Goal: Use online tool/utility: Use online tool/utility

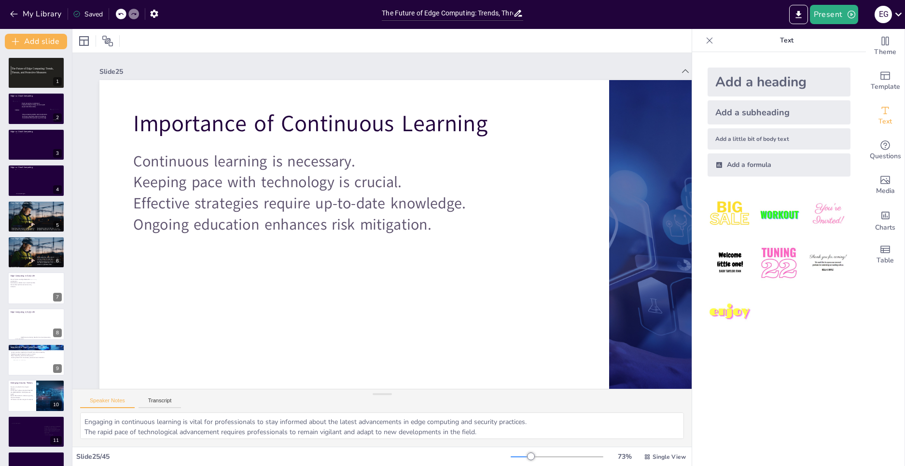
scroll to position [1211, 0]
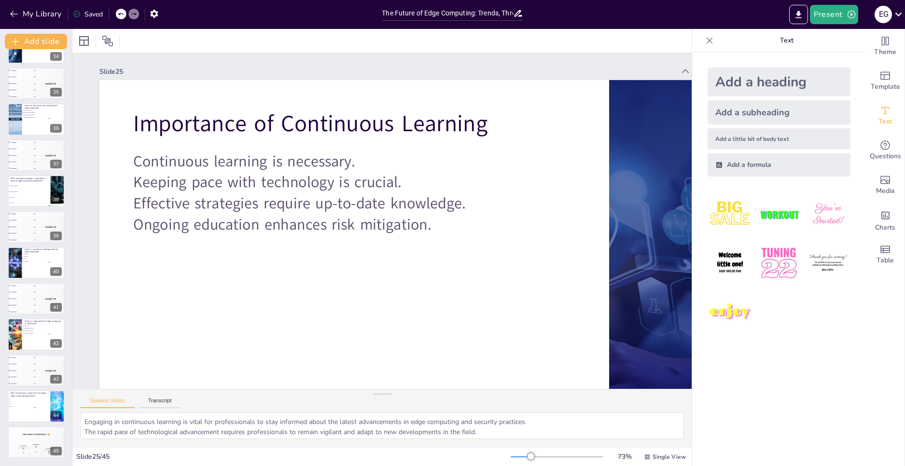
checkbox input "true"
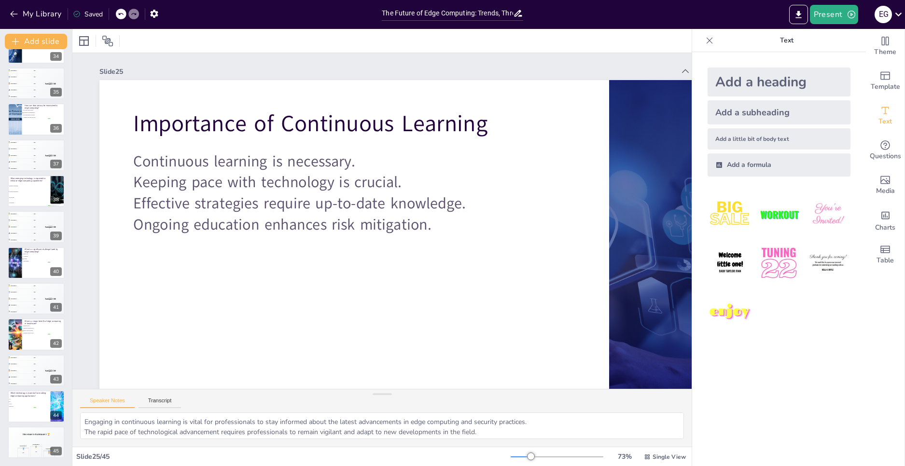
checkbox input "true"
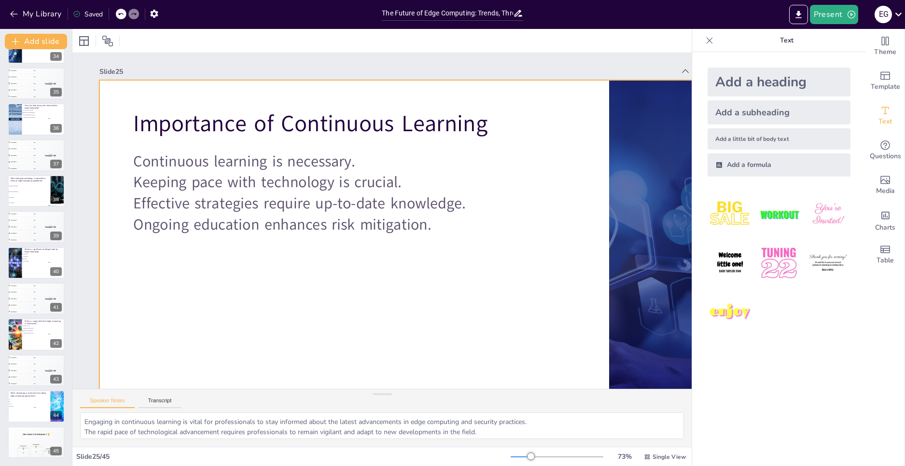
checkbox input "true"
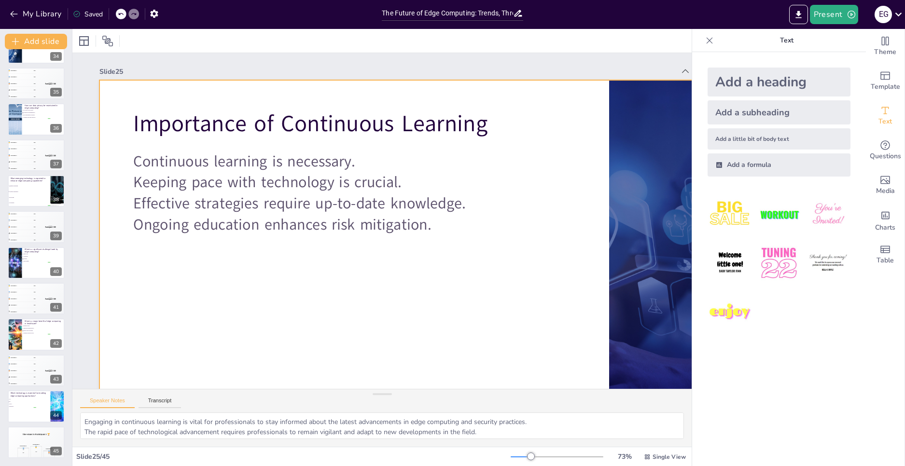
checkbox input "true"
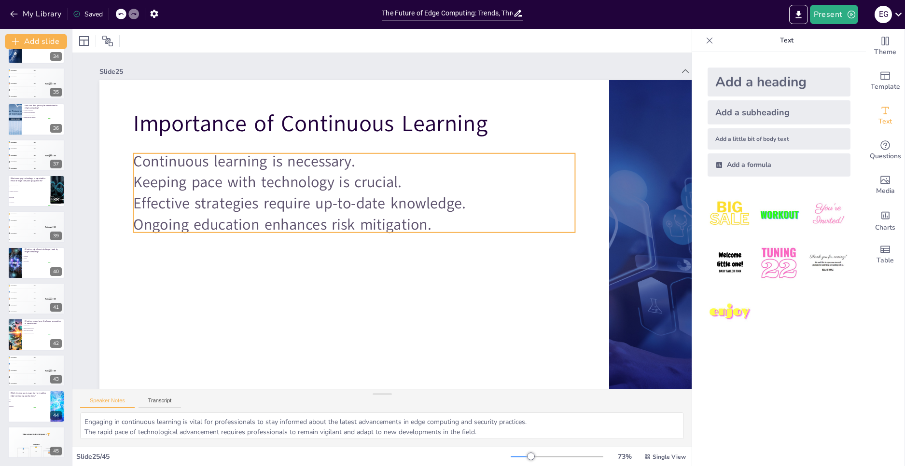
checkbox input "true"
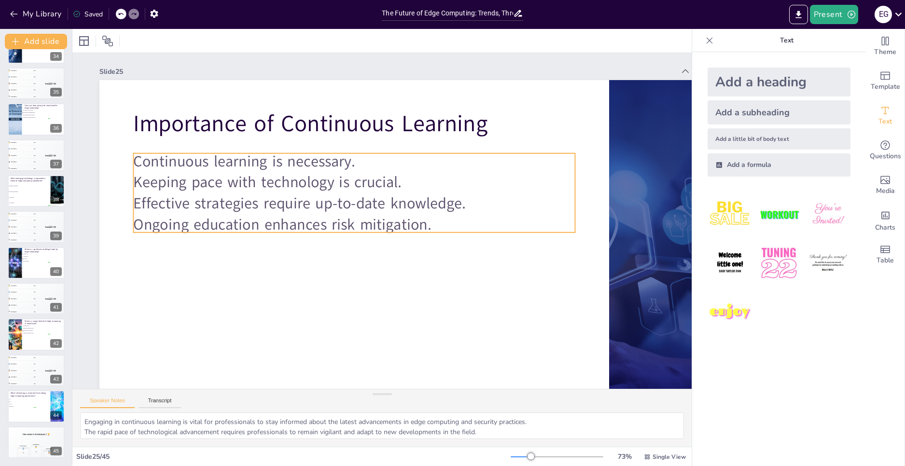
checkbox input "true"
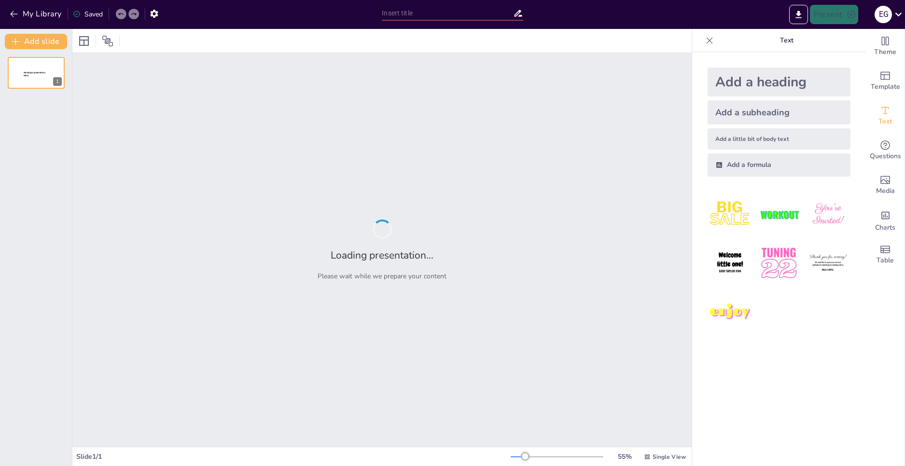
type input "The Future of Edge Computing: Trends, Threats, and Protective Measures"
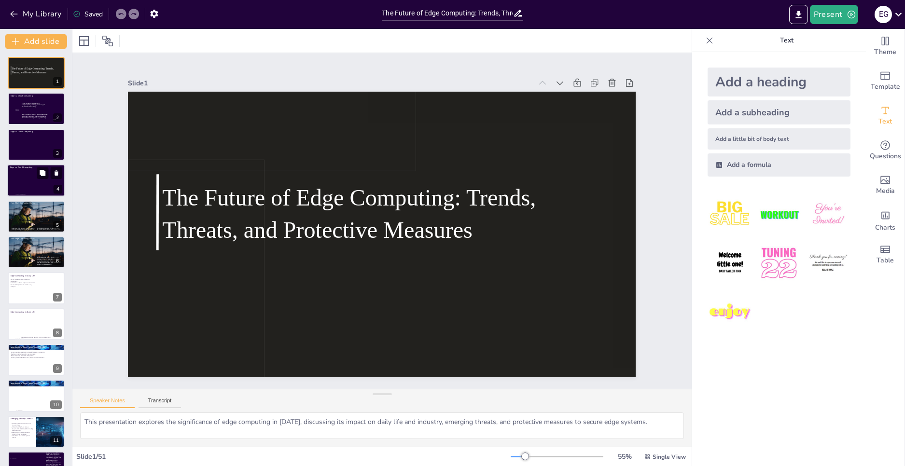
checkbox input "true"
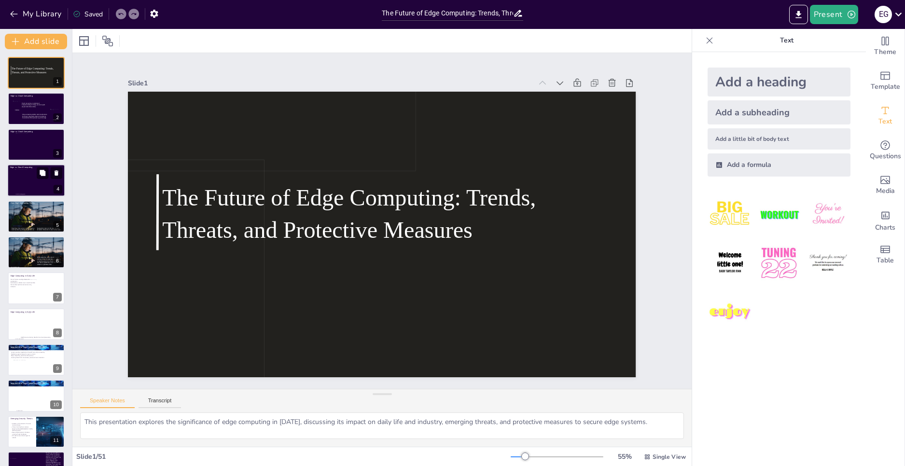
checkbox input "true"
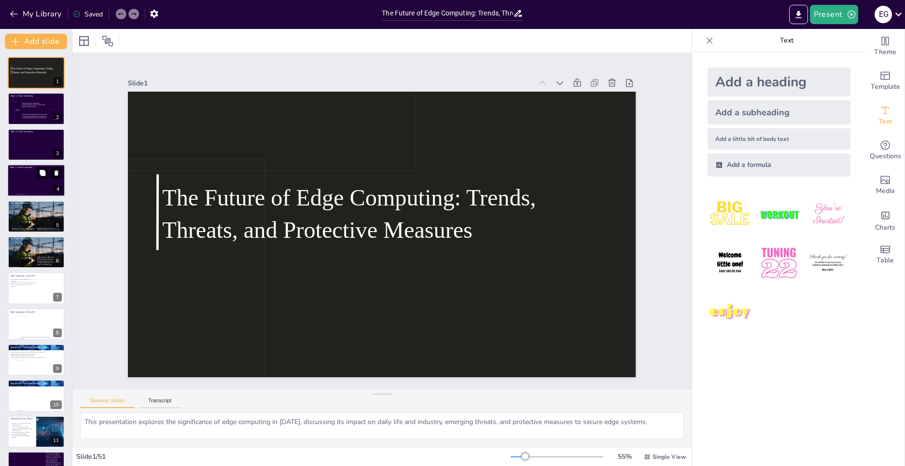
checkbox input "true"
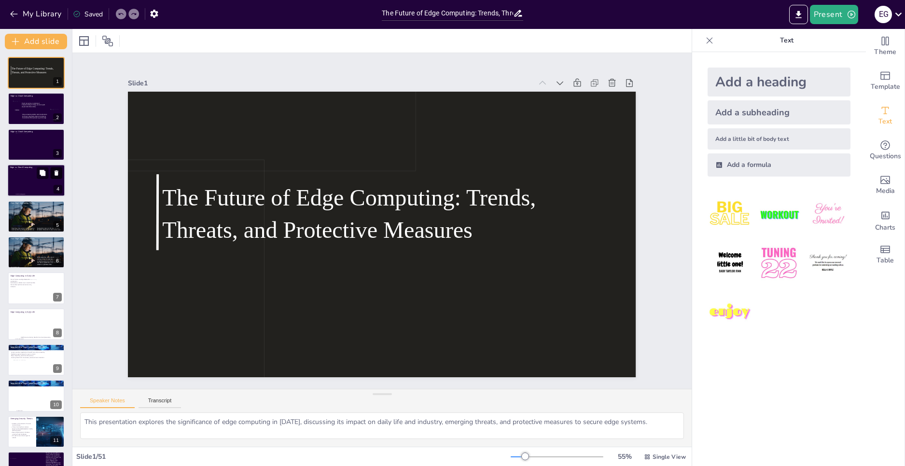
checkbox input "true"
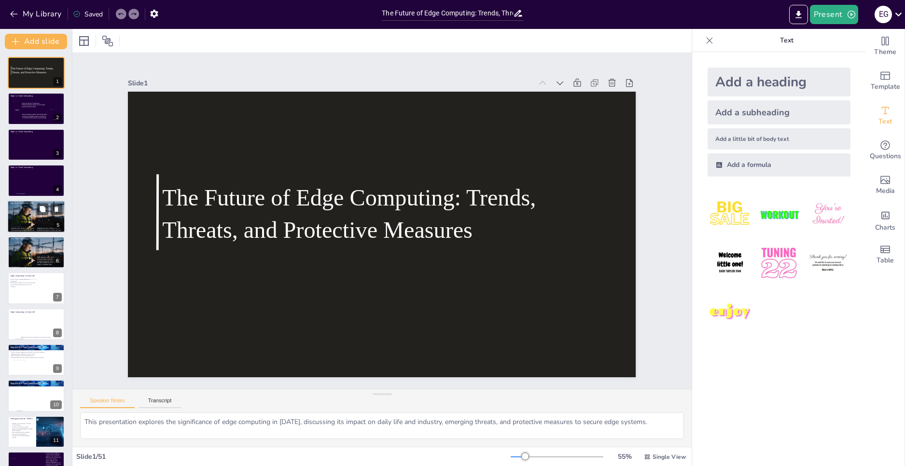
checkbox input "true"
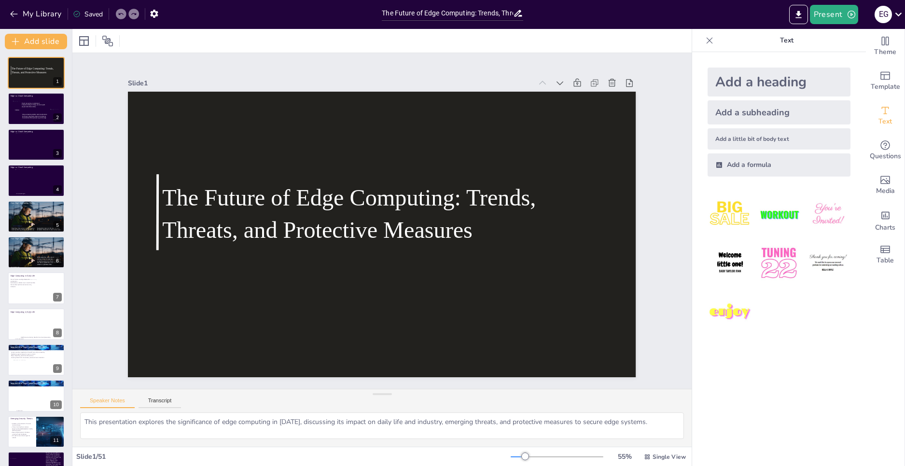
checkbox input "true"
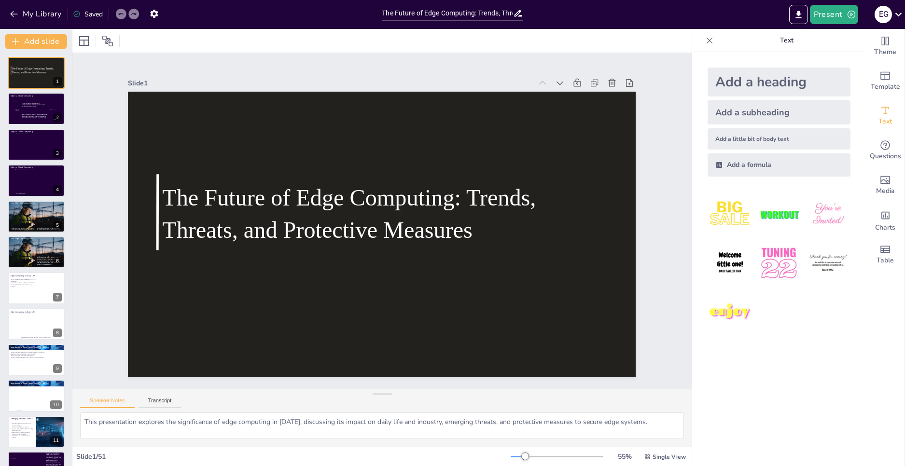
checkbox input "true"
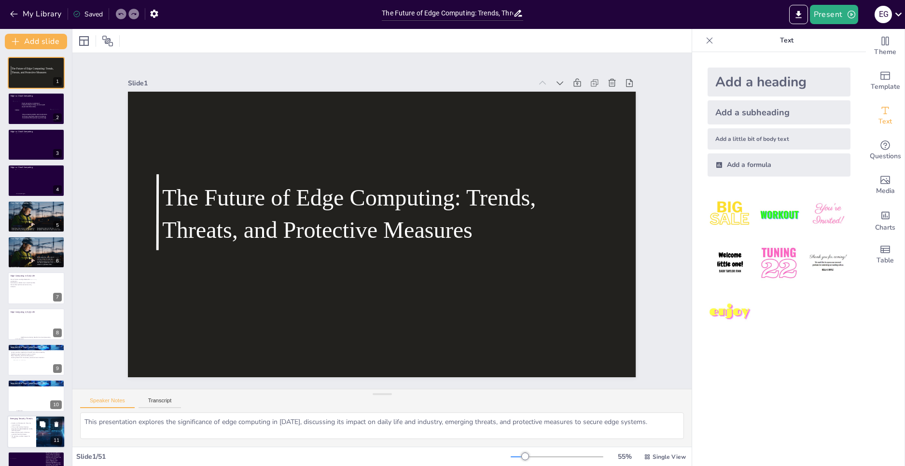
checkbox input "true"
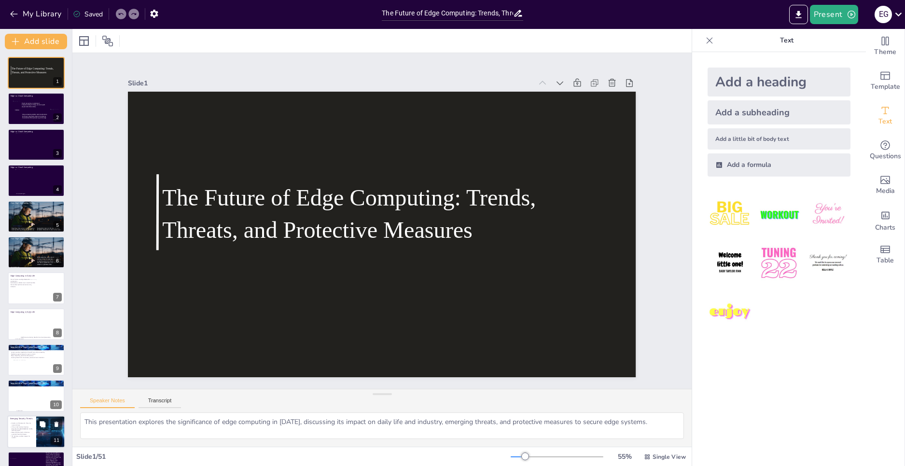
checkbox input "true"
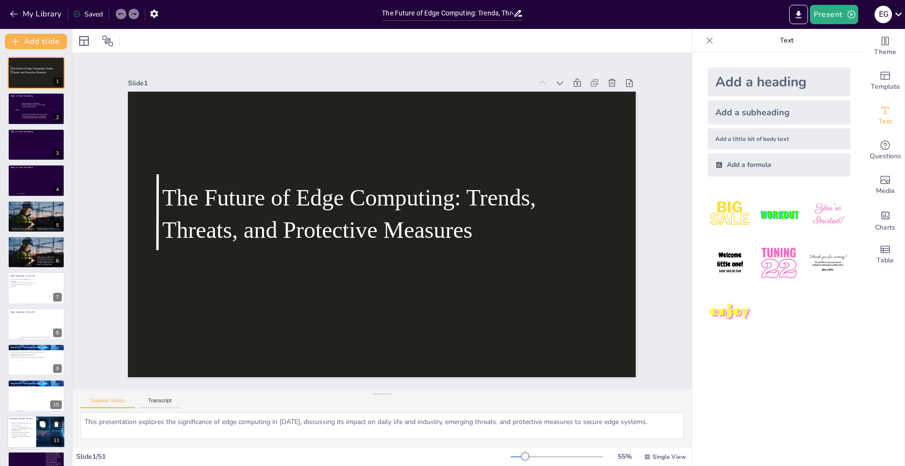
checkbox input "true"
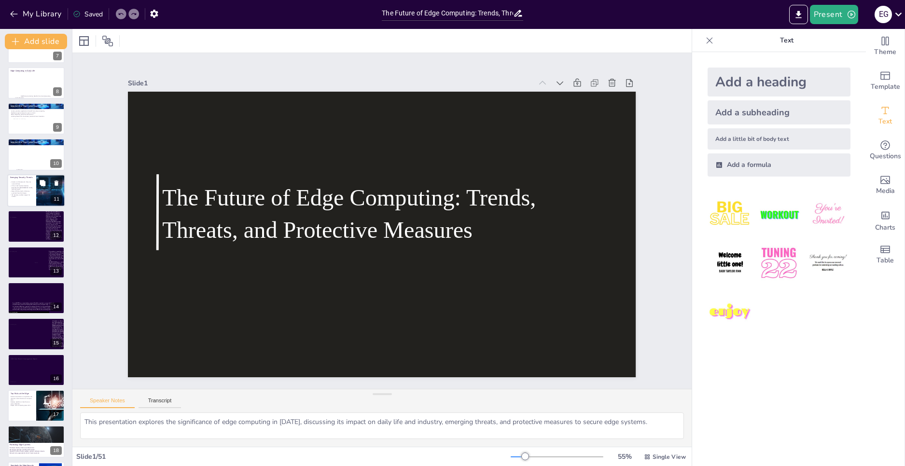
checkbox input "true"
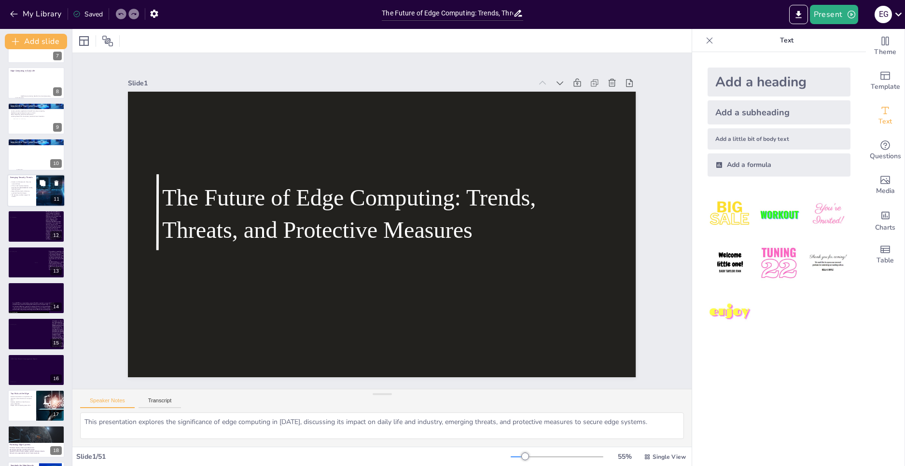
checkbox input "true"
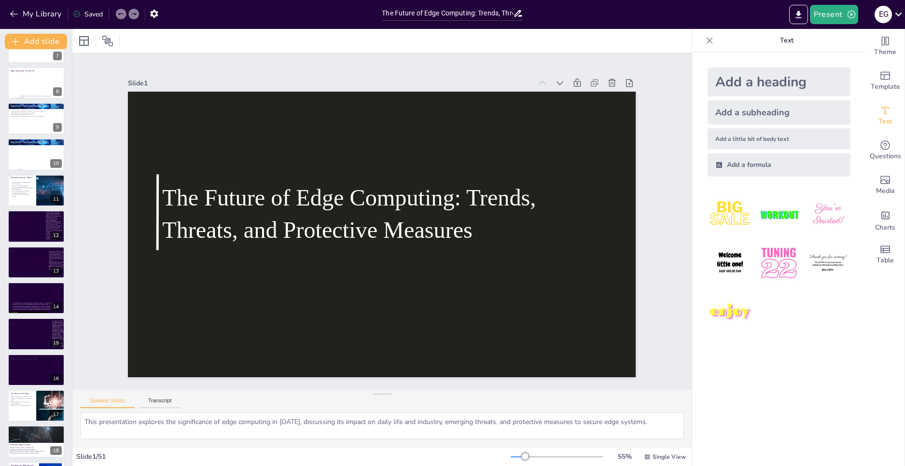
checkbox input "true"
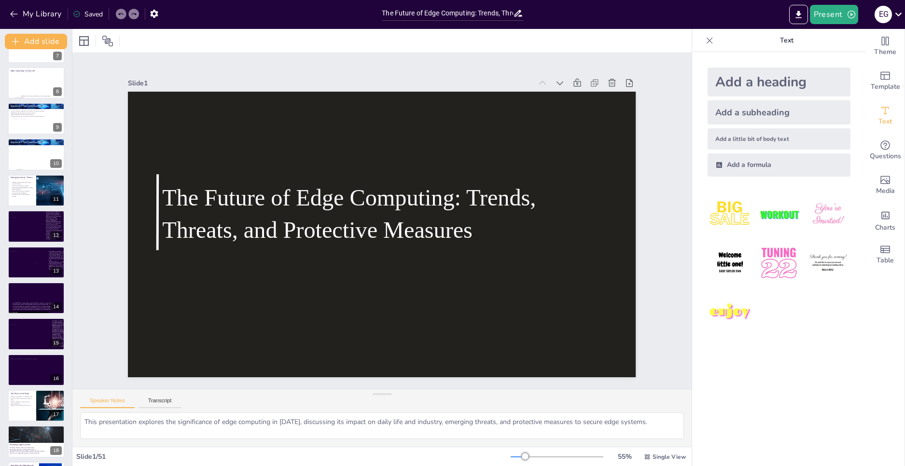
checkbox input "true"
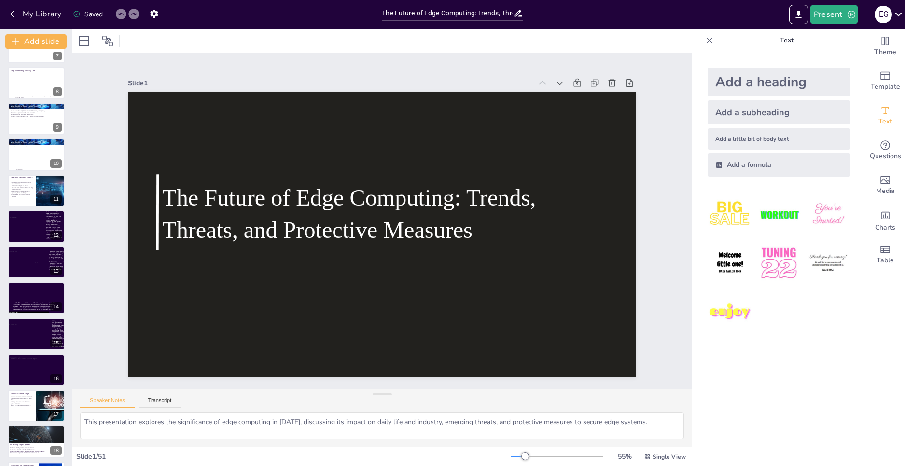
checkbox input "true"
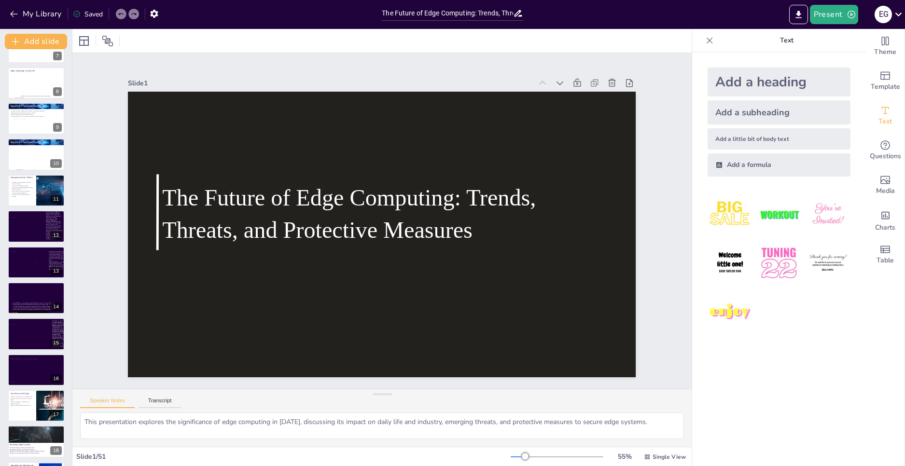
checkbox input "true"
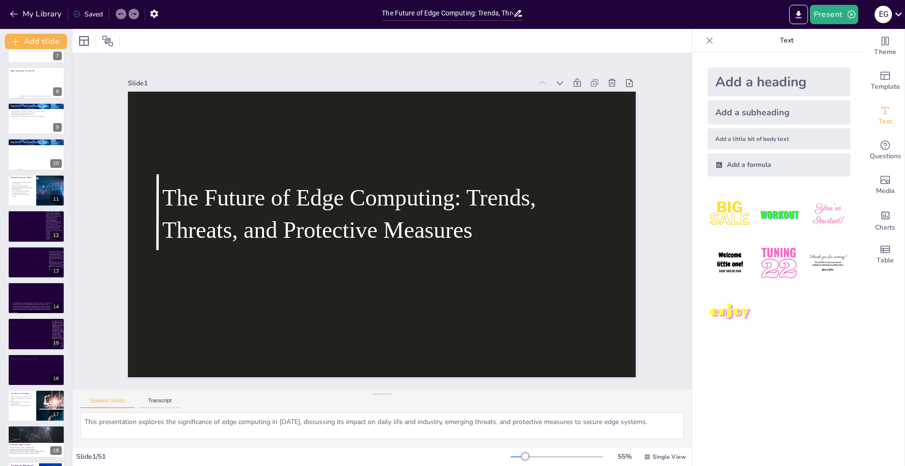
checkbox input "true"
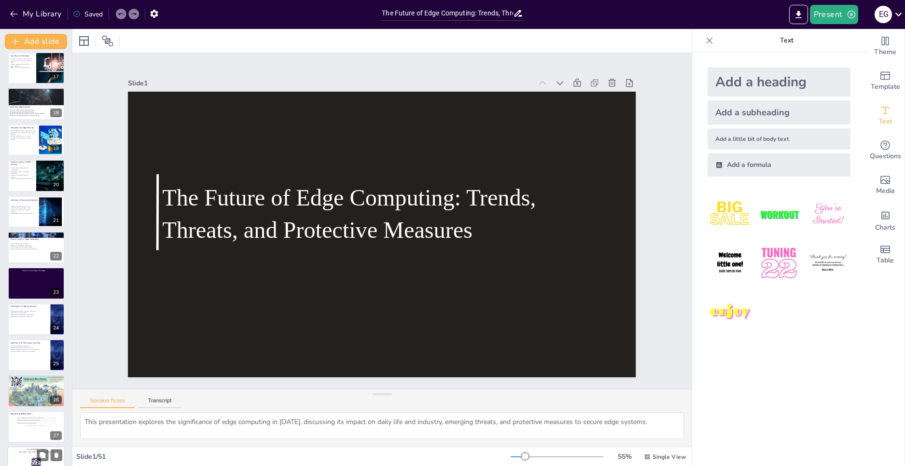
checkbox input "true"
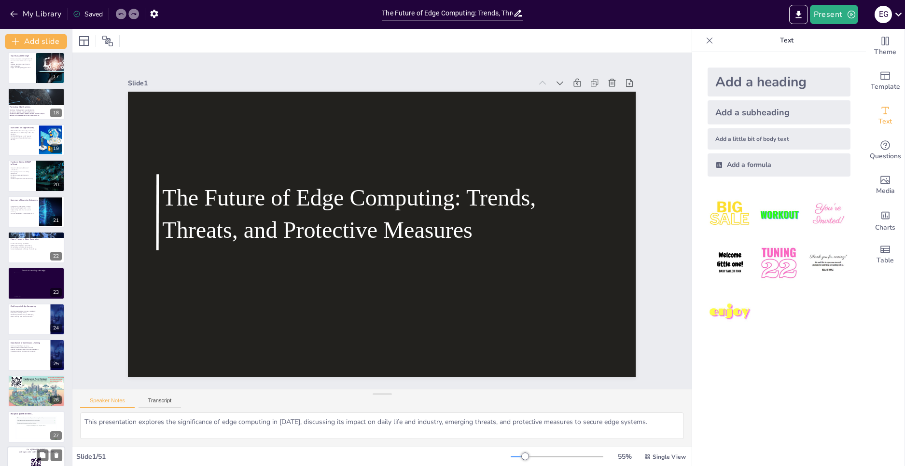
checkbox input "true"
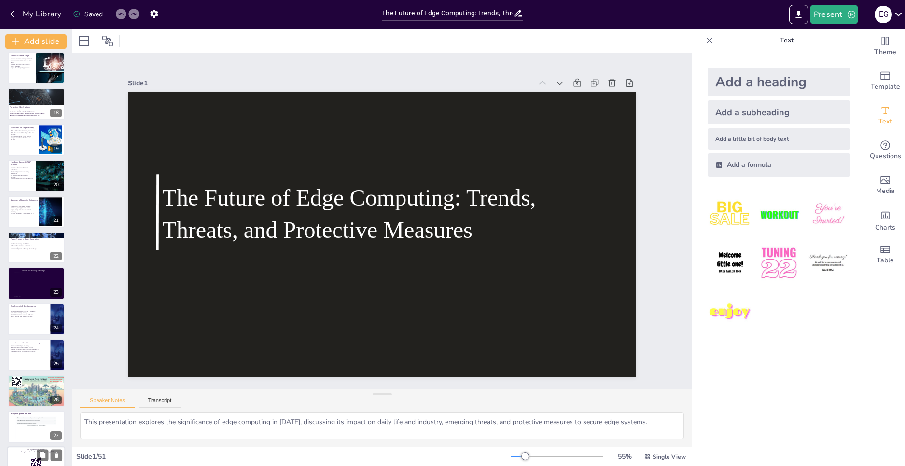
checkbox input "true"
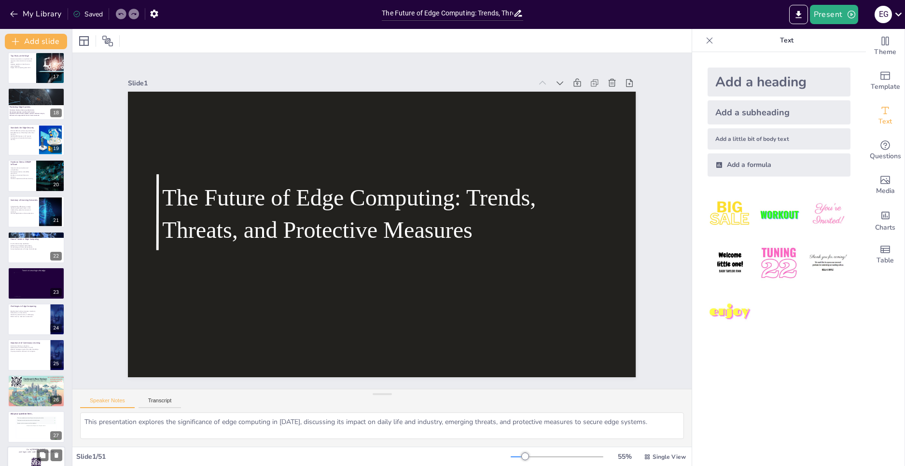
checkbox input "true"
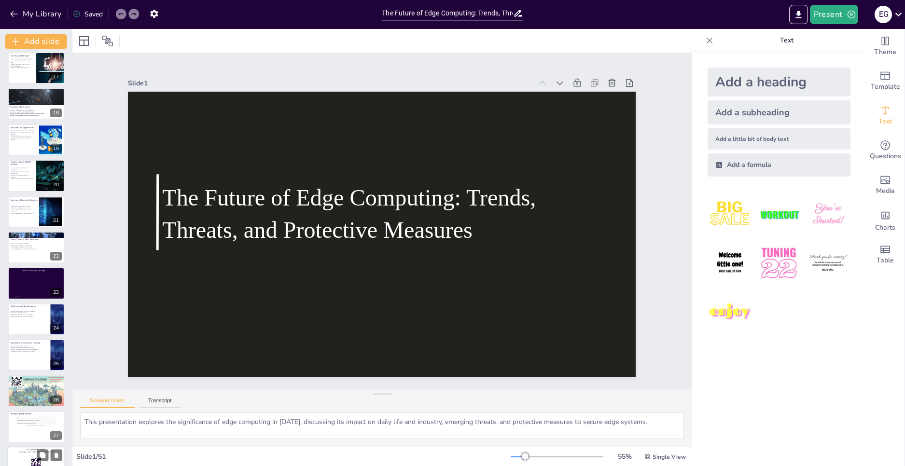
checkbox input "true"
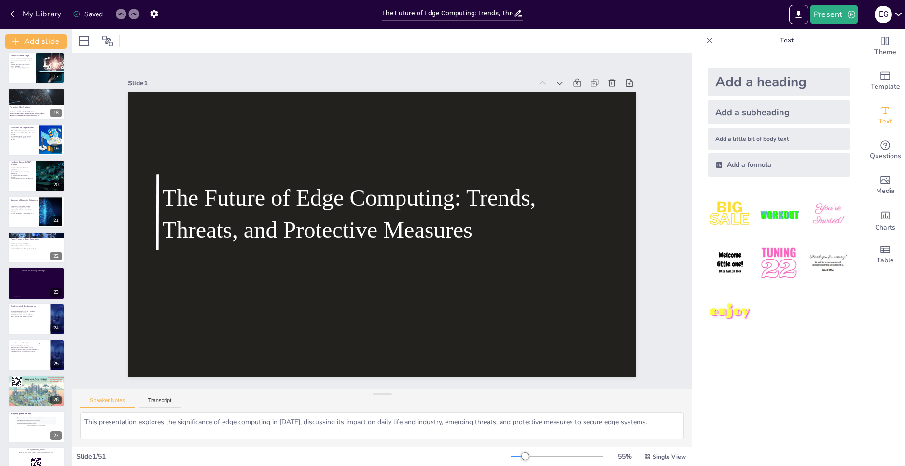
checkbox input "true"
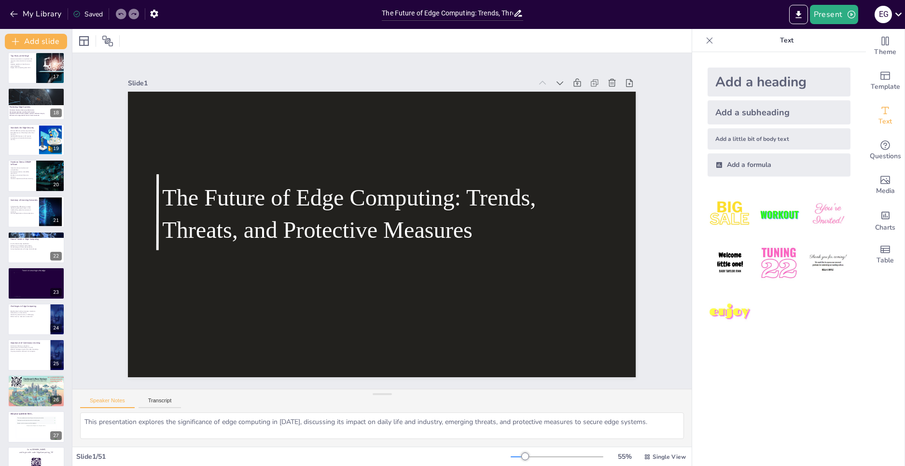
checkbox input "true"
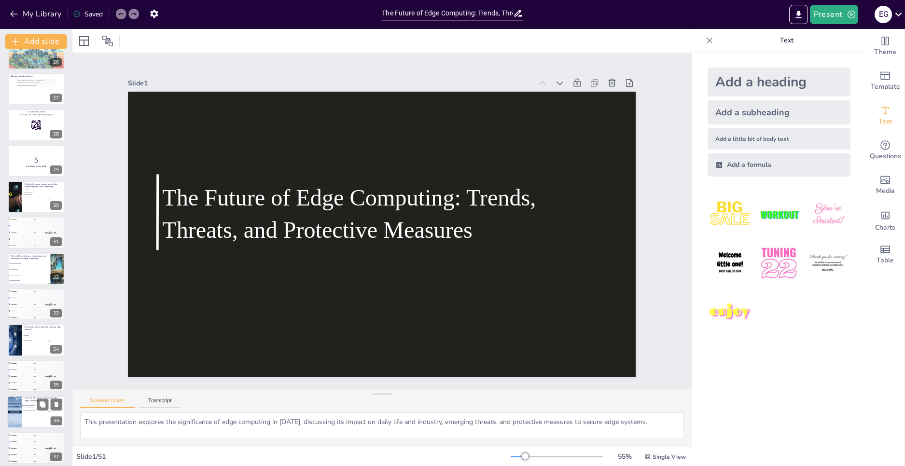
checkbox input "true"
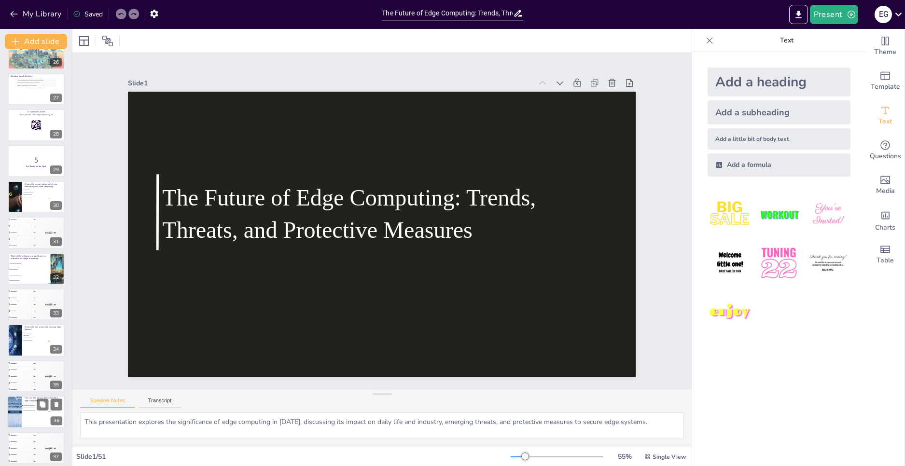
checkbox input "true"
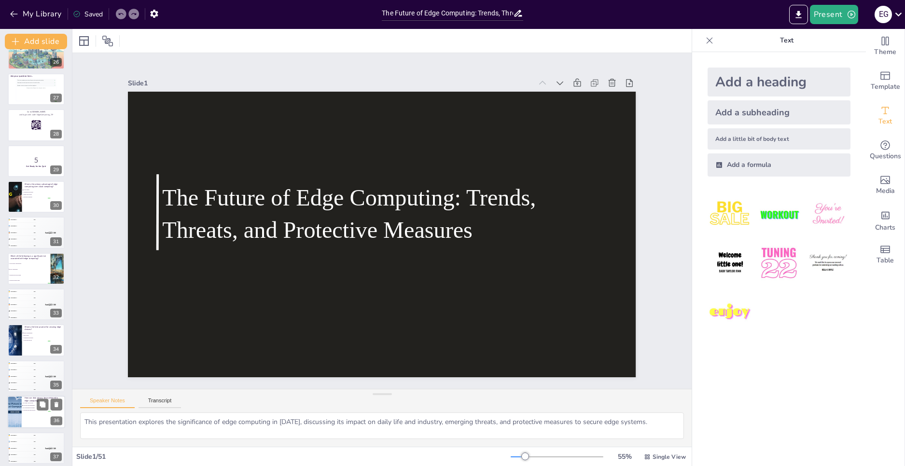
checkbox input "true"
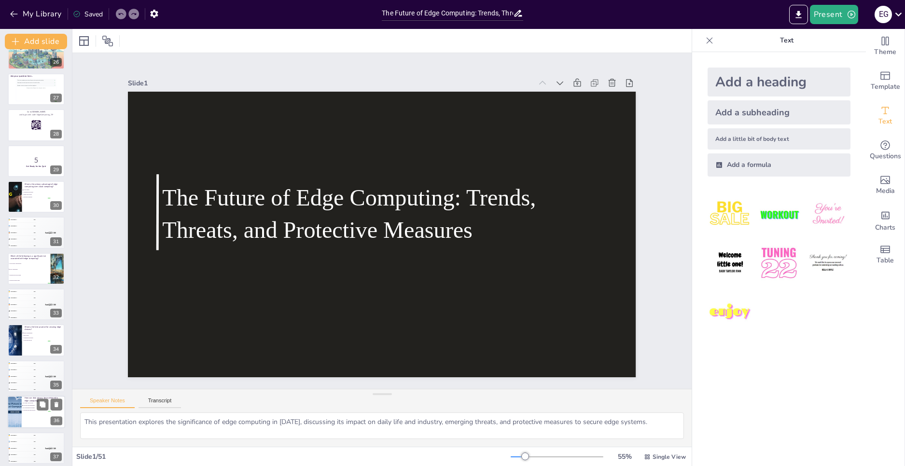
checkbox input "true"
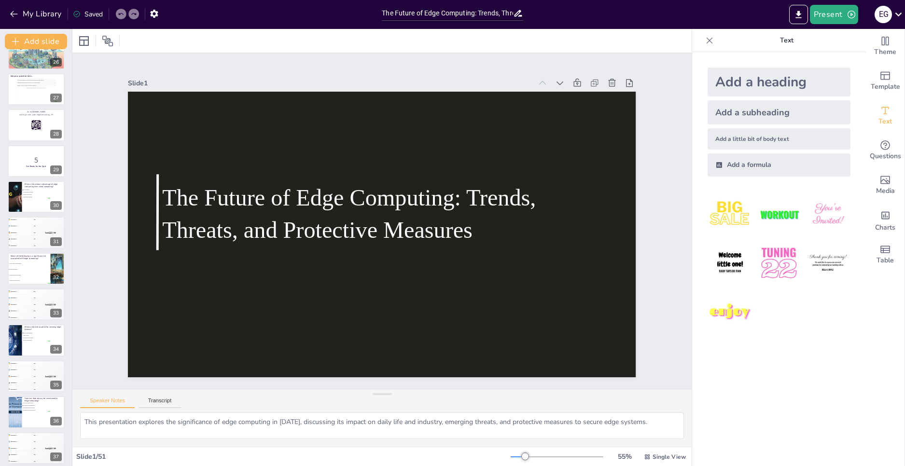
checkbox input "true"
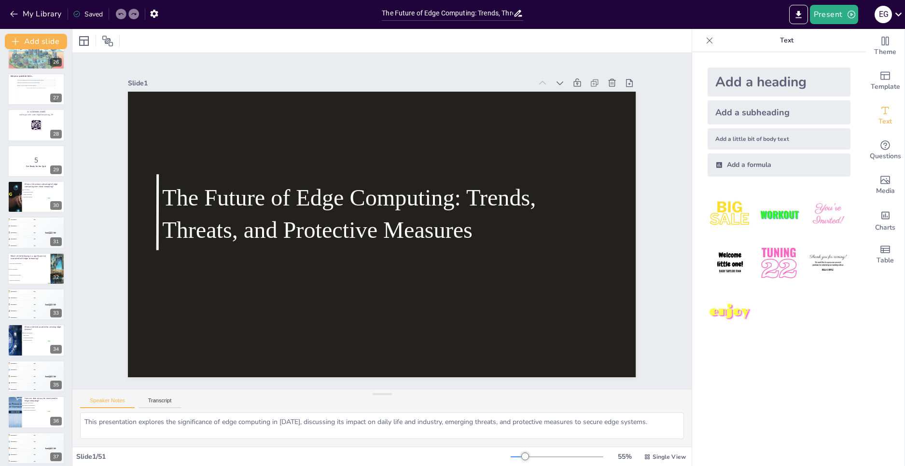
checkbox input "true"
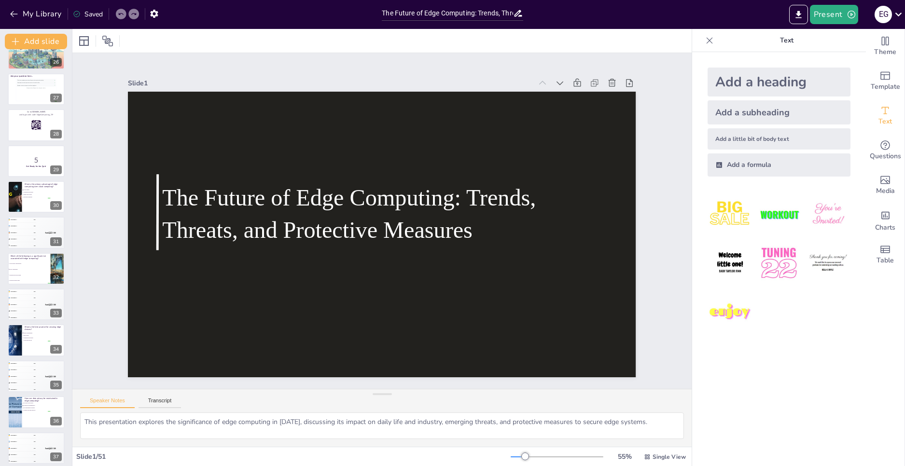
checkbox input "true"
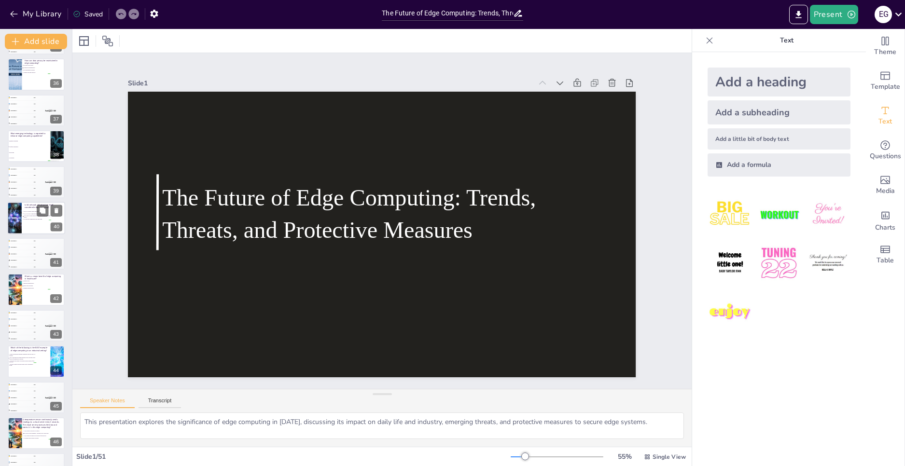
checkbox input "true"
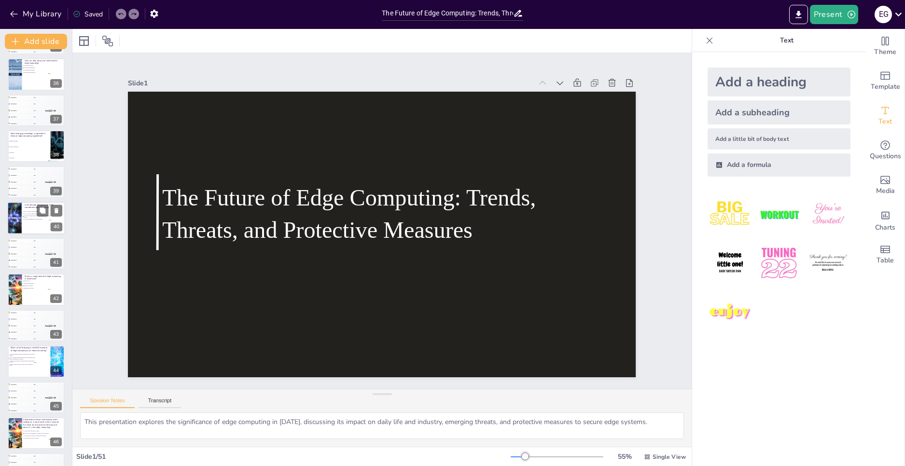
checkbox input "true"
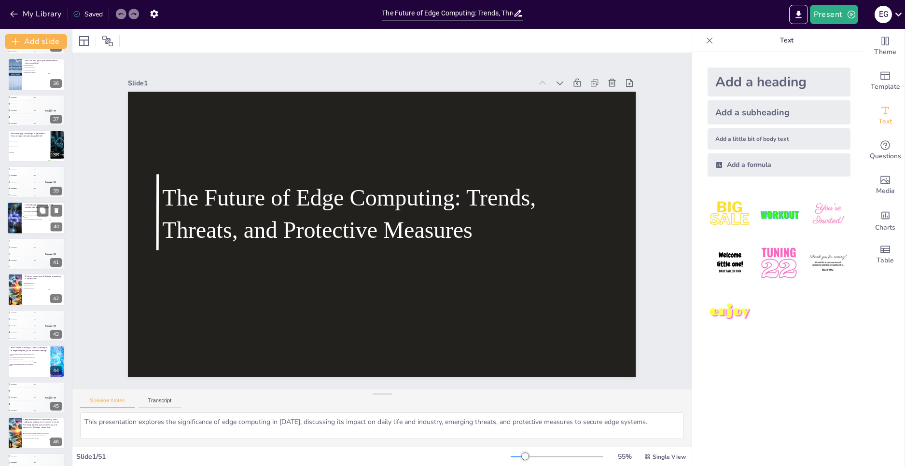
checkbox input "true"
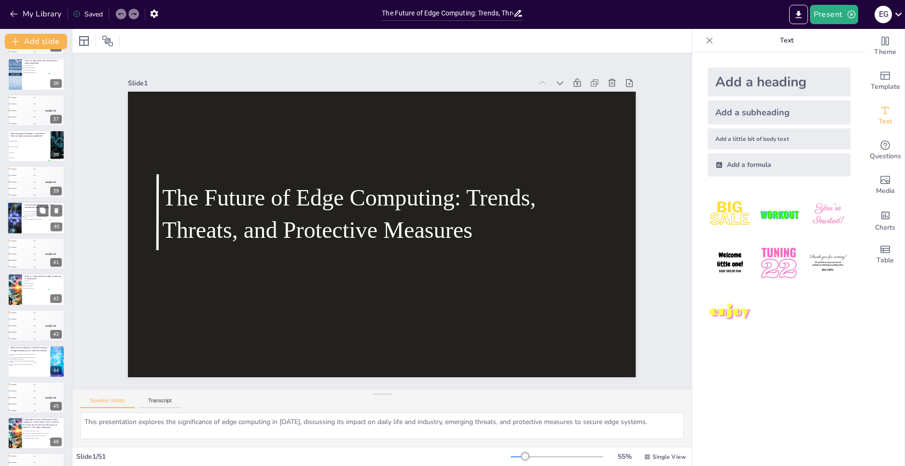
checkbox input "true"
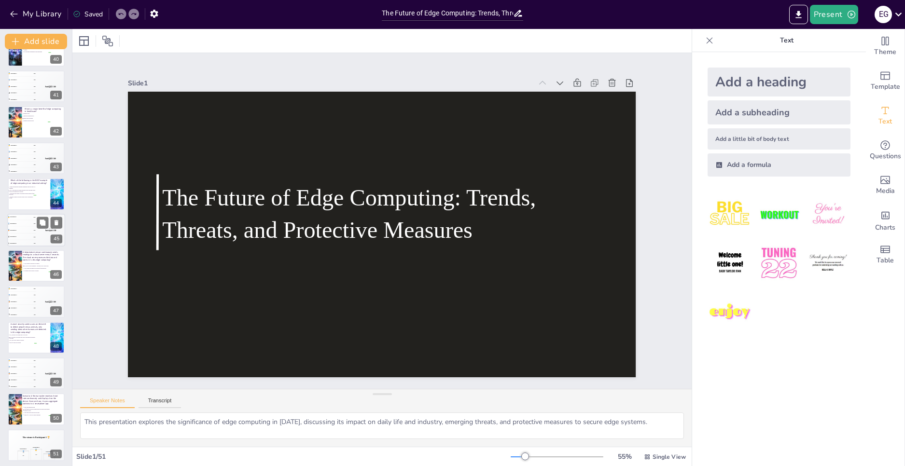
checkbox input "true"
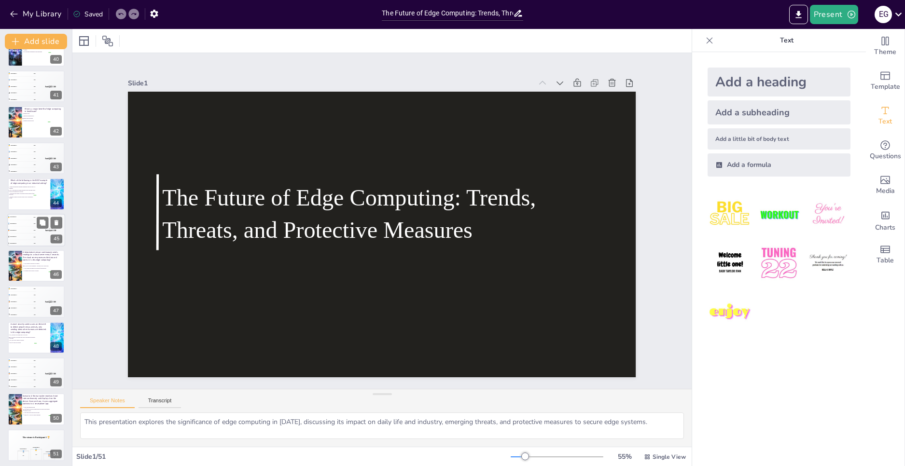
checkbox input "true"
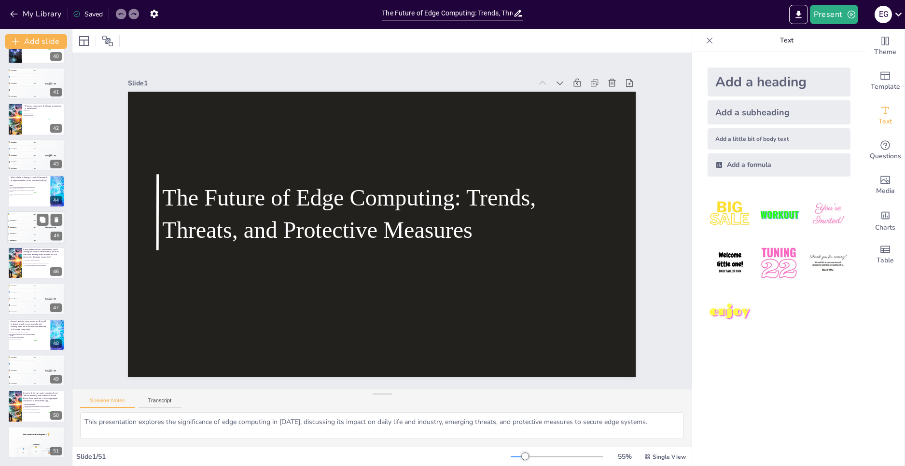
checkbox input "true"
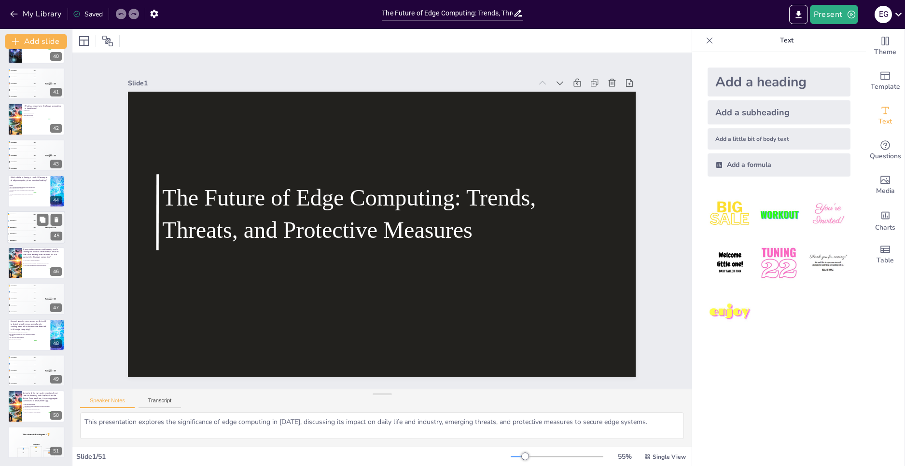
checkbox input "true"
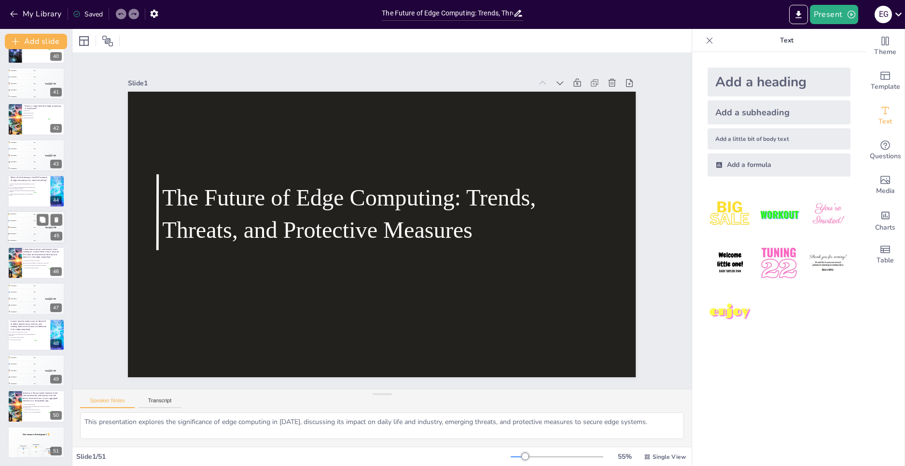
checkbox input "true"
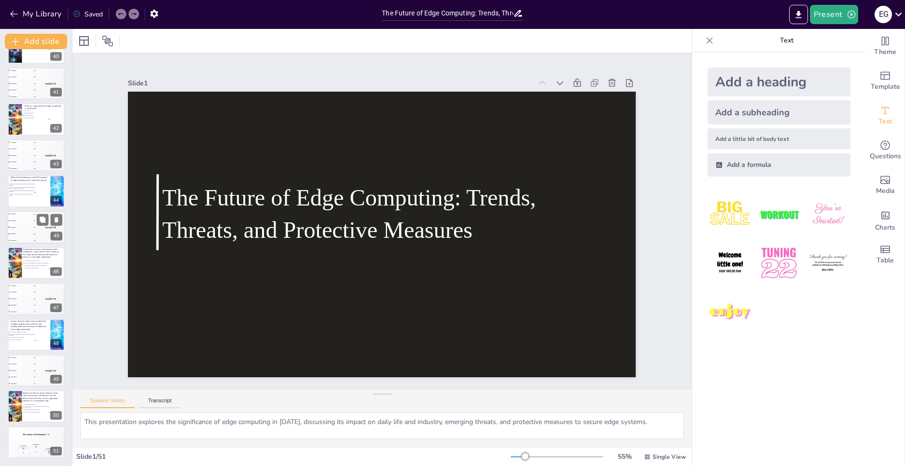
checkbox input "true"
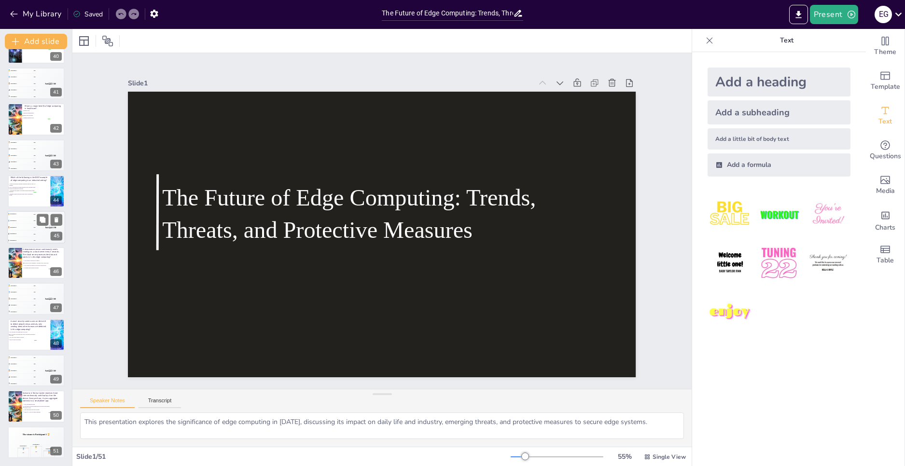
checkbox input "true"
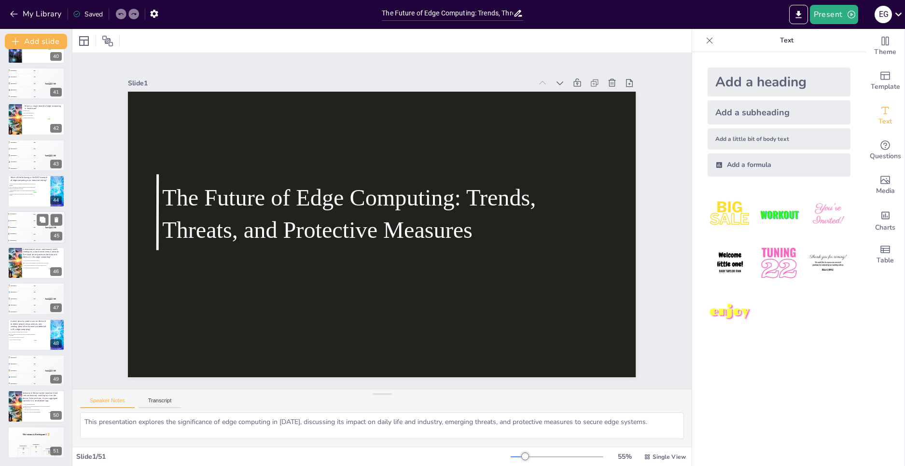
checkbox input "true"
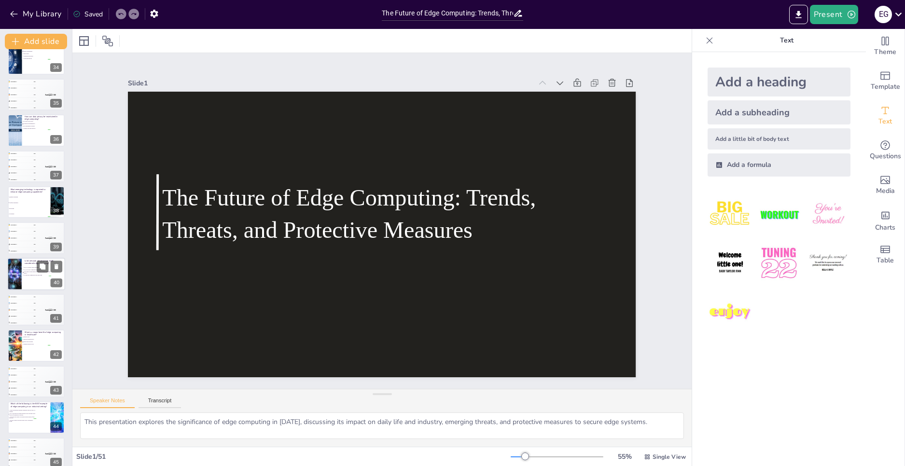
scroll to position [1185, 0]
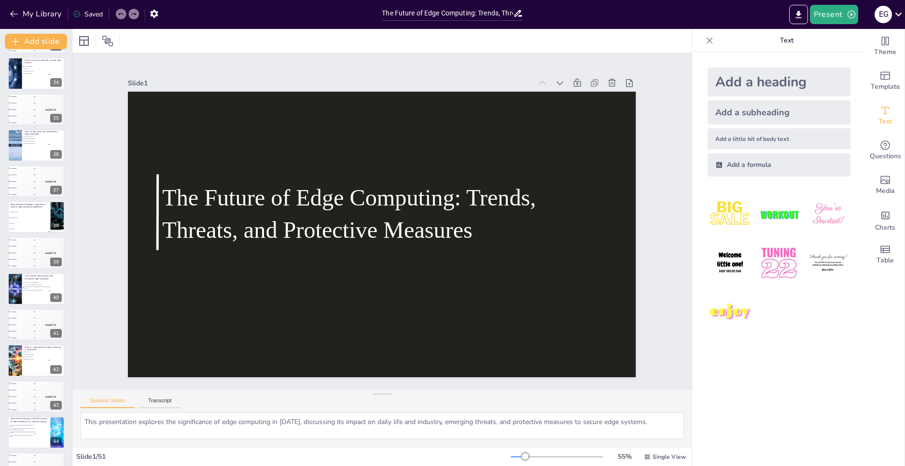
click at [669, 29] on div at bounding box center [382, 41] width 620 height 24
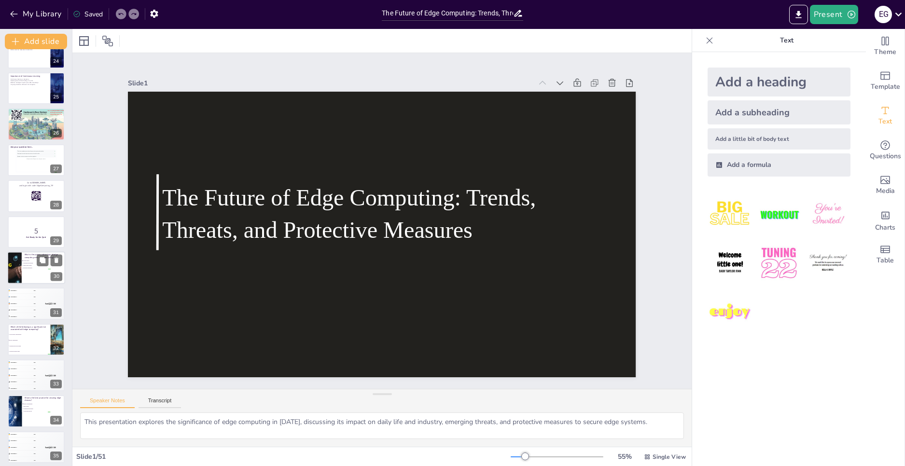
click at [20, 271] on div at bounding box center [15, 268] width 70 height 33
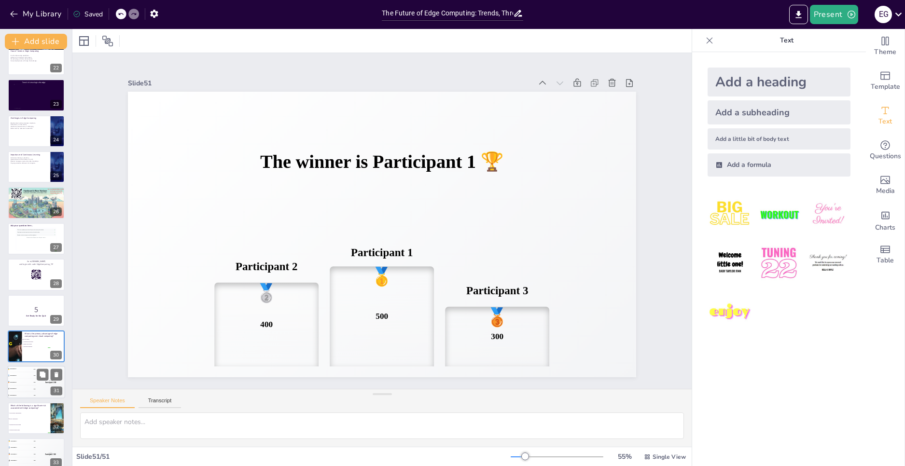
scroll to position [808, 0]
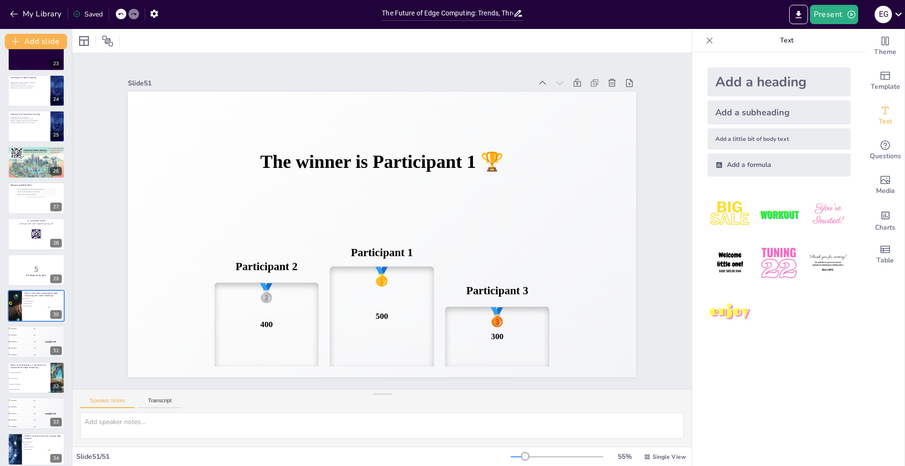
click at [47, 310] on div at bounding box center [36, 306] width 57 height 32
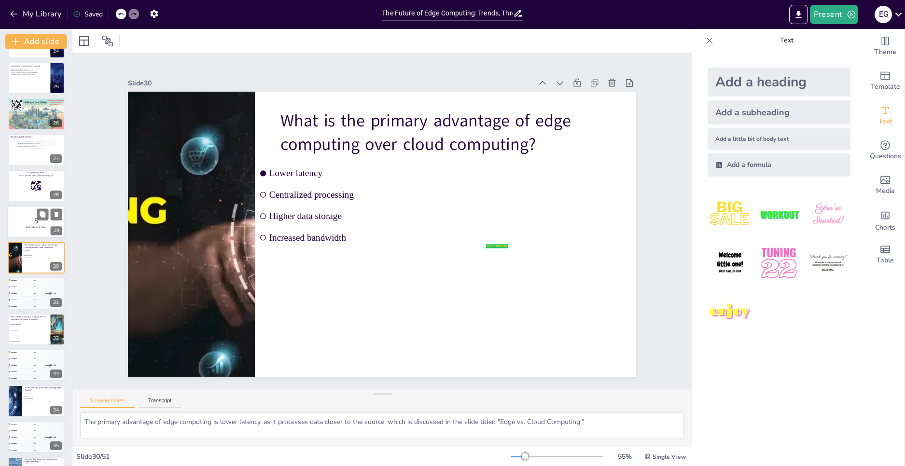
drag, startPoint x: 31, startPoint y: 220, endPoint x: 23, endPoint y: 255, distance: 36.2
click at [18, 220] on p "5" at bounding box center [36, 220] width 52 height 11
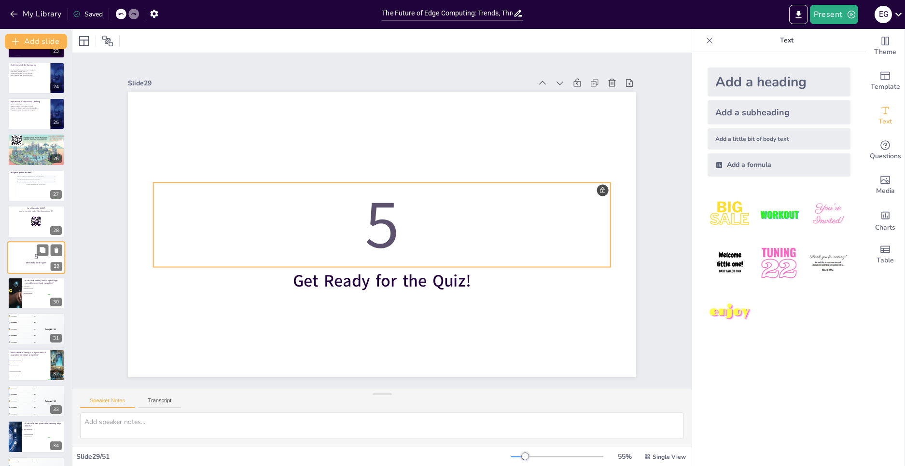
click at [24, 257] on p "5" at bounding box center [36, 256] width 52 height 11
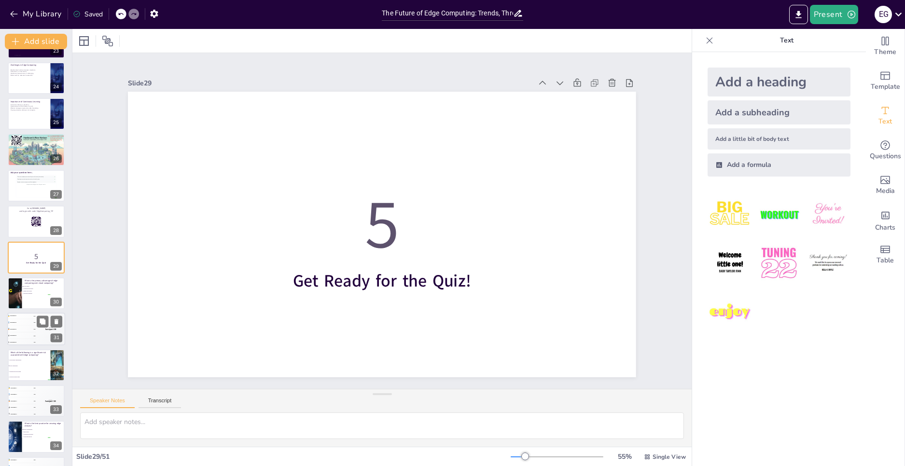
click at [28, 289] on li "Centralized processing" at bounding box center [36, 289] width 28 height 2
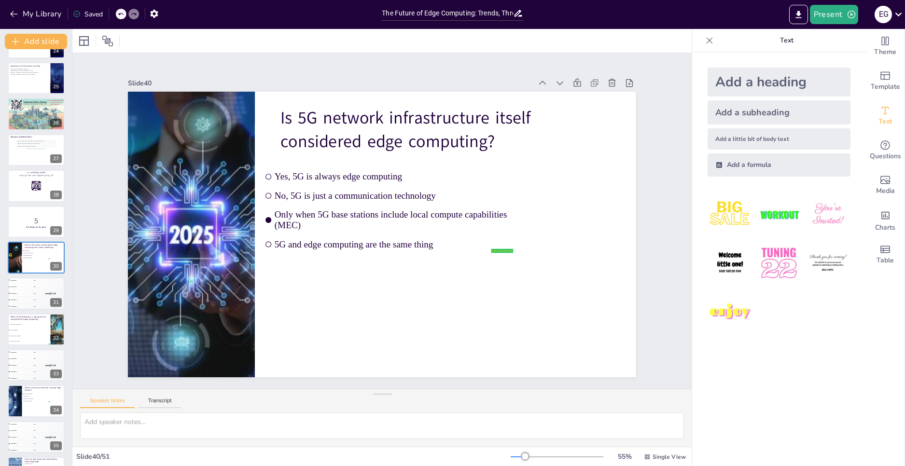
click at [197, 86] on div "Slide 1 The Future of Edge Computing: Trends, Threats, and Protective Measures …" at bounding box center [382, 221] width 370 height 592
